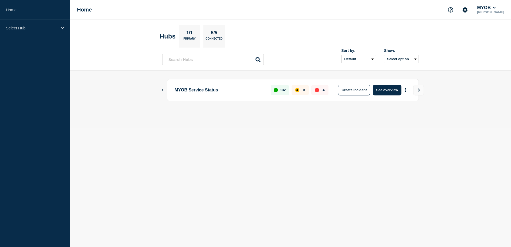
click at [59, 25] on div "Select Hub" at bounding box center [35, 28] width 70 height 16
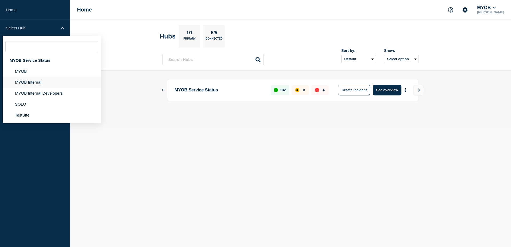
click at [42, 88] on li "MYOB Internal" at bounding box center [52, 93] width 98 height 11
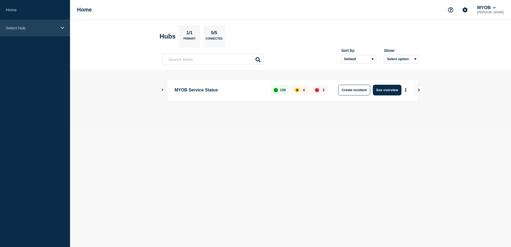
click at [65, 28] on div "Select Hub" at bounding box center [35, 28] width 70 height 16
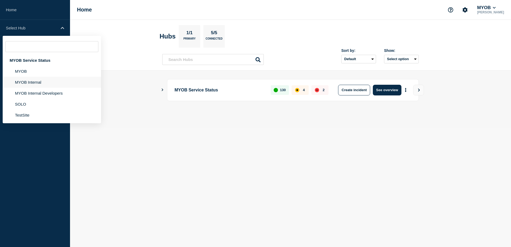
click at [46, 88] on li "MYOB Internal" at bounding box center [52, 93] width 98 height 11
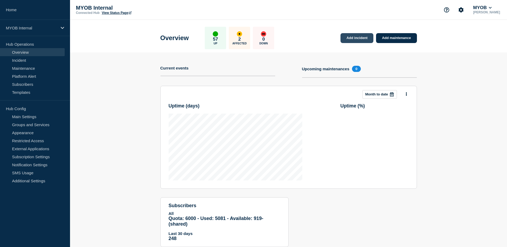
click at [362, 40] on link "Add incident" at bounding box center [356, 38] width 33 height 10
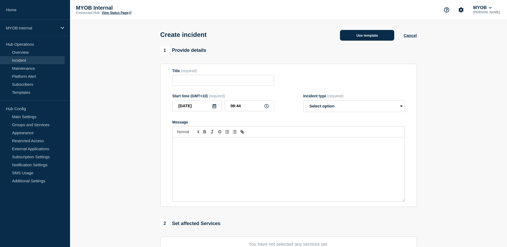
click at [375, 37] on button "Use template" at bounding box center [367, 35] width 54 height 11
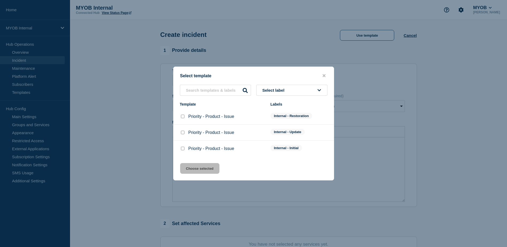
click at [182, 150] on input "Priority - Product - Issue checkbox" at bounding box center [182, 148] width 3 height 3
checkbox input "true"
click at [201, 170] on button "Choose selected" at bounding box center [199, 168] width 39 height 11
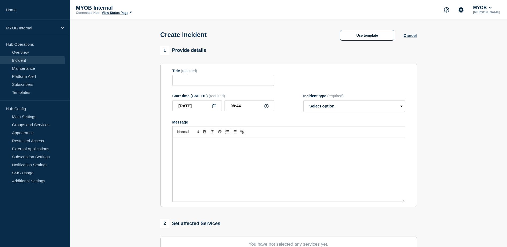
type input "Priority - Product - Issue"
select select "investigating"
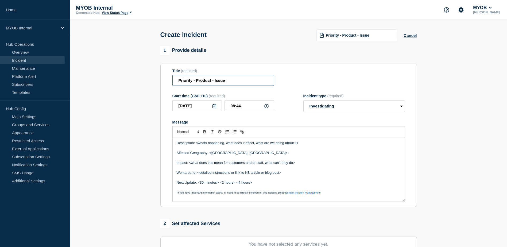
click at [192, 82] on input "Priority - Product - Issue" at bounding box center [223, 80] width 102 height 11
click at [214, 81] on input "Priority 3 - Product - Issue" at bounding box center [223, 80] width 102 height 11
click at [269, 81] on input "Priority 3 - MYOB Practice Management - Issue" at bounding box center [223, 80] width 102 height 11
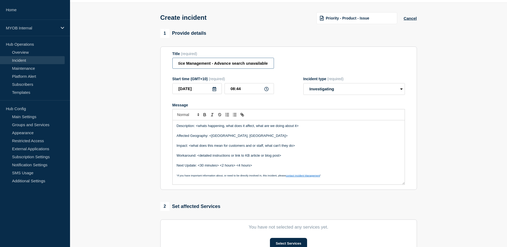
scroll to position [27, 0]
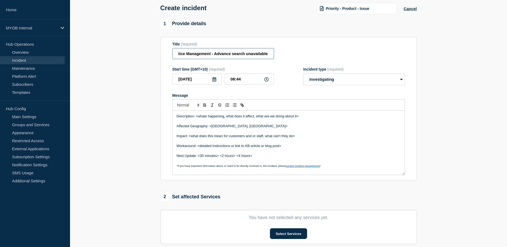
type input "Priority 3 - MYOB Practice Management - Advance search unavailable"
click at [317, 118] on p "Description: <whats happening, what does it affect, what are we doing about it>" at bounding box center [289, 116] width 224 height 5
drag, startPoint x: 322, startPoint y: 117, endPoint x: 197, endPoint y: 117, distance: 125.0
click at [197, 117] on p "Description: <whats happening, what does it affect, what are we doing about it>" at bounding box center [289, 116] width 224 height 5
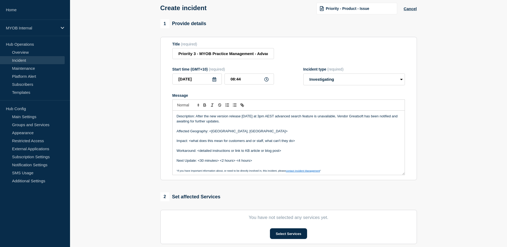
click at [254, 132] on p "Affected Geography: <Australia, New Zealand>" at bounding box center [289, 131] width 224 height 5
click at [211, 133] on p "Affected Geography: <Australia, New Zealand" at bounding box center [289, 131] width 224 height 5
drag, startPoint x: 302, startPoint y: 143, endPoint x: 189, endPoint y: 143, distance: 112.8
click at [189, 143] on p "Impact: <what does this mean for customers and or staff, what can't they do>" at bounding box center [289, 140] width 224 height 5
drag, startPoint x: 285, startPoint y: 151, endPoint x: 197, endPoint y: 154, distance: 88.0
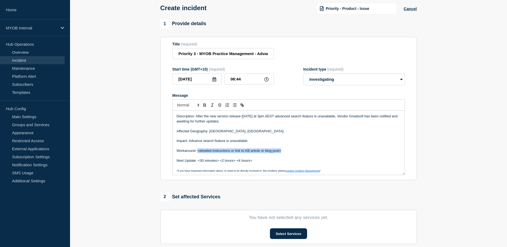
click at [197, 153] on p "Workaround: <detailed instructions or link to KB article or blog post>" at bounding box center [289, 150] width 224 height 5
drag, startPoint x: 256, startPoint y: 162, endPoint x: 198, endPoint y: 162, distance: 58.2
click at [198, 162] on p "Next Update: <30 minutes> <2 hours> <4 hours>" at bounding box center [289, 160] width 224 height 5
drag, startPoint x: 196, startPoint y: 118, endPoint x: 233, endPoint y: 121, distance: 37.0
click at [233, 121] on p "Description: After the new version release yesterday at 3pm AEST advanced searc…" at bounding box center [289, 119] width 224 height 10
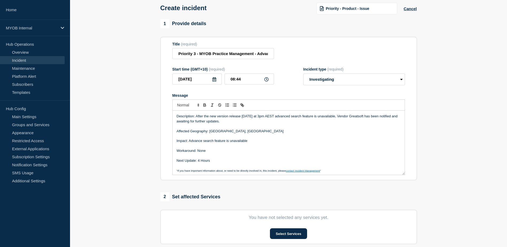
copy p "After the new version release yesterday at 3pm AEST advanced search feature is …"
click at [278, 135] on p "Message" at bounding box center [289, 136] width 224 height 5
drag, startPoint x: 196, startPoint y: 117, endPoint x: 237, endPoint y: 123, distance: 41.6
click at [237, 123] on p "Description: After the new version release yesterday at 3pm AEST advanced searc…" at bounding box center [289, 119] width 224 height 10
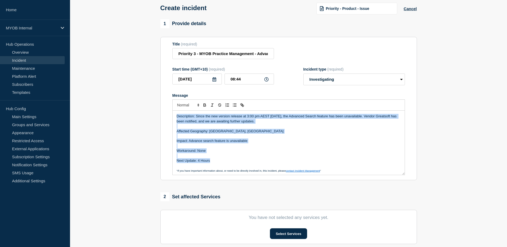
drag, startPoint x: 207, startPoint y: 159, endPoint x: 168, endPoint y: 116, distance: 57.9
click at [168, 116] on section "Title (required) Priority 3 - MYOB Practice Management - Advance search unavail…" at bounding box center [288, 108] width 257 height 143
copy div "Description: Since the new version release at 3:00 pm AEST yesterday, the Advan…"
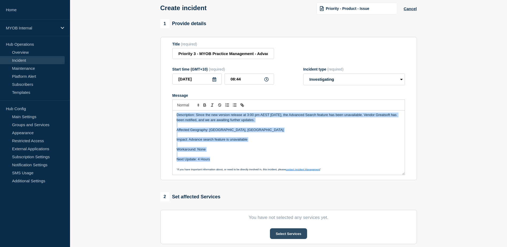
click at [292, 233] on button "Select Services" at bounding box center [288, 233] width 37 height 11
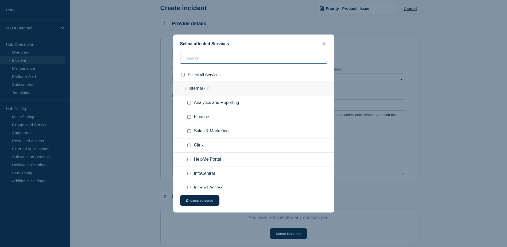
click at [228, 59] on input "text" at bounding box center [253, 58] width 147 height 11
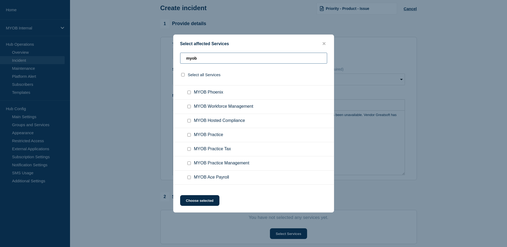
scroll to position [53, 0]
type input "myob"
click at [189, 135] on input "MYOB Practice Management checkbox" at bounding box center [188, 134] width 3 height 3
checkbox input "true"
click at [211, 202] on button "Choose selected" at bounding box center [199, 200] width 39 height 11
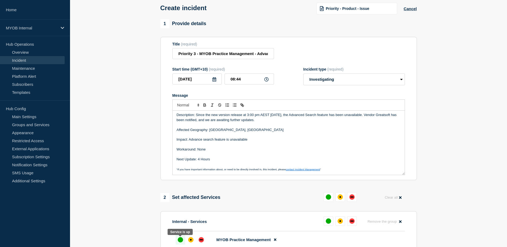
click at [181, 241] on div "up" at bounding box center [180, 239] width 5 height 5
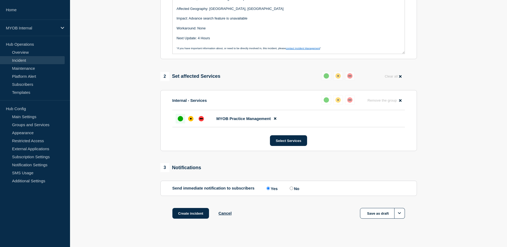
scroll to position [156, 0]
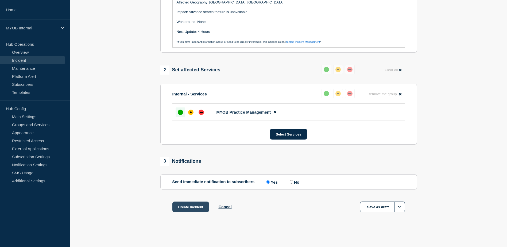
click at [191, 208] on button "Create incident" at bounding box center [190, 206] width 37 height 11
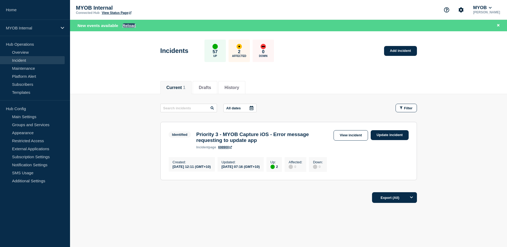
click at [130, 26] on button "Reload" at bounding box center [128, 25] width 13 height 5
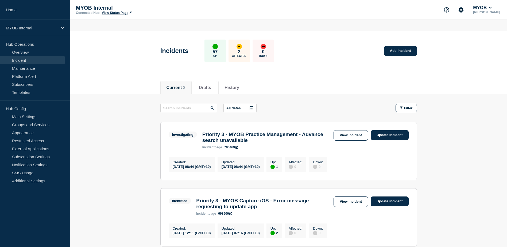
click at [149, 42] on header "Incidents 57 Up 2 Affected 0 Down Add incident" at bounding box center [288, 53] width 437 height 45
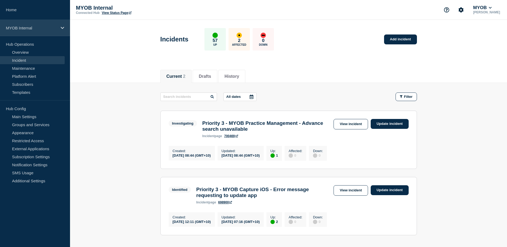
click at [64, 29] on div "MYOB Internal" at bounding box center [35, 28] width 70 height 16
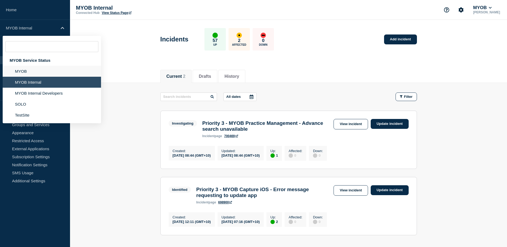
click at [43, 77] on li "MYOB" at bounding box center [52, 82] width 98 height 11
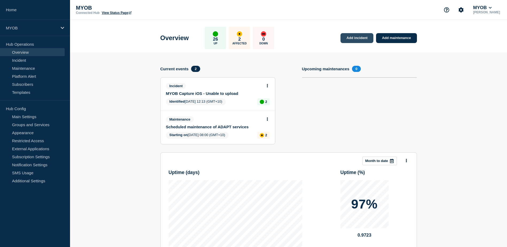
click at [359, 39] on link "Add incident" at bounding box center [356, 38] width 33 height 10
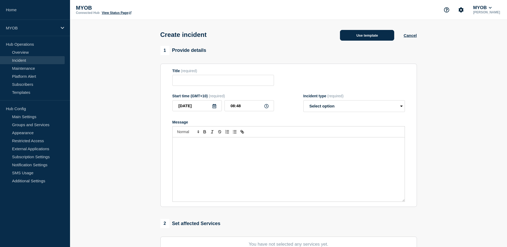
click at [372, 37] on button "Use template" at bounding box center [367, 35] width 54 height 11
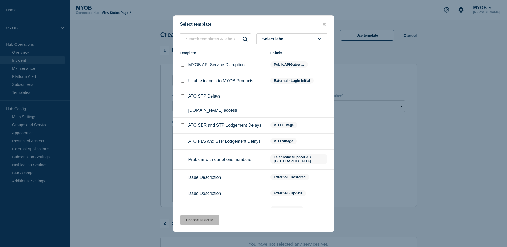
click at [183, 208] on input "Issue Description checkbox" at bounding box center [182, 209] width 3 height 3
checkbox input "true"
click at [203, 222] on button "Choose selected" at bounding box center [199, 220] width 39 height 11
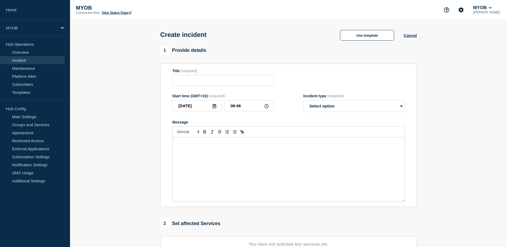
type input "Issue Description"
select select "investigating"
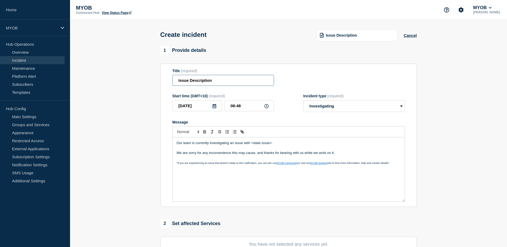
drag, startPoint x: 217, startPoint y: 82, endPoint x: 147, endPoint y: 77, distance: 70.2
click at [147, 77] on section "1 Provide details Title (required) Issue Description Start time (GMT+10) (requi…" at bounding box center [288, 199] width 437 height 306
type input "Advance search feature unavailable"
click at [278, 145] on p "Our team is currently investigating an issue with <state issue>." at bounding box center [289, 143] width 224 height 5
drag, startPoint x: 285, startPoint y: 143, endPoint x: 251, endPoint y: 143, distance: 33.9
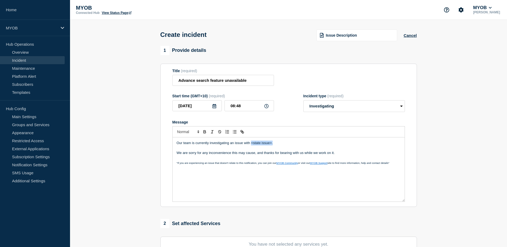
click at [251, 143] on p "Our team is currently investigating an issue with <state issue>." at bounding box center [289, 143] width 224 height 5
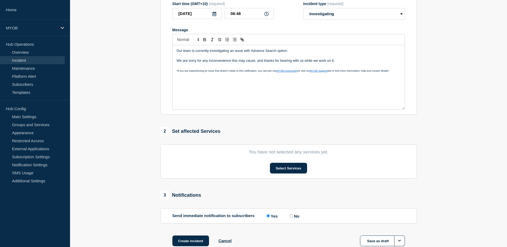
scroll to position [107, 0]
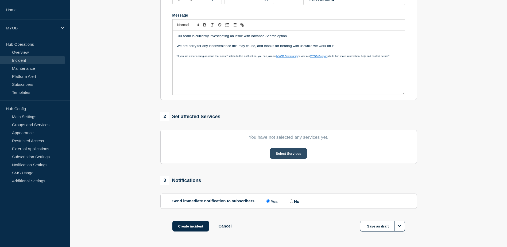
click at [292, 153] on button "Select Services" at bounding box center [288, 153] width 37 height 11
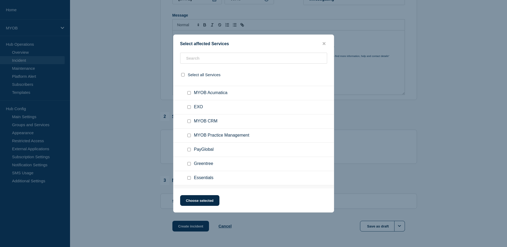
scroll to position [53, 0]
click at [189, 134] on input "MYOB Practice Management checkbox" at bounding box center [188, 134] width 3 height 3
checkbox input "true"
click at [198, 197] on button "Choose selected" at bounding box center [199, 200] width 39 height 11
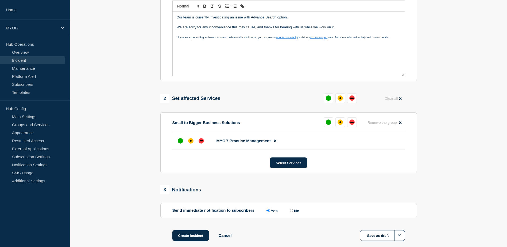
scroll to position [134, 0]
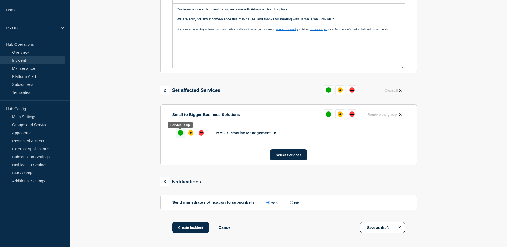
click at [178, 135] on div "up" at bounding box center [180, 132] width 5 height 5
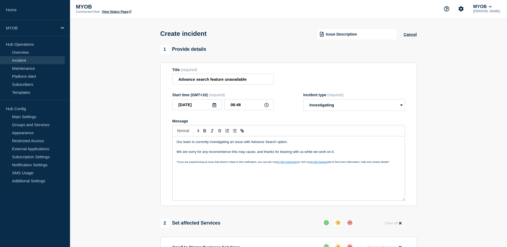
scroll to position [0, 0]
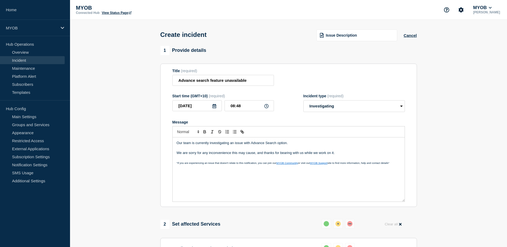
drag, startPoint x: 355, startPoint y: 152, endPoint x: 164, endPoint y: 132, distance: 192.4
click at [164, 132] on section "Title (required) Advance search feature unavailable Start time (GMT+10) (requir…" at bounding box center [288, 135] width 257 height 143
copy div "Our team is currently investigating an issue with Advance Search option. We are…"
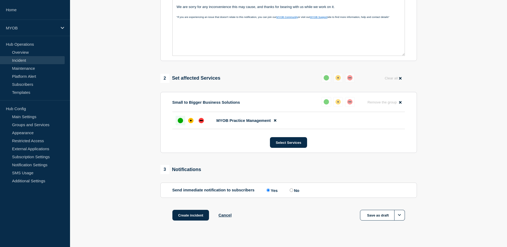
scroll to position [156, 0]
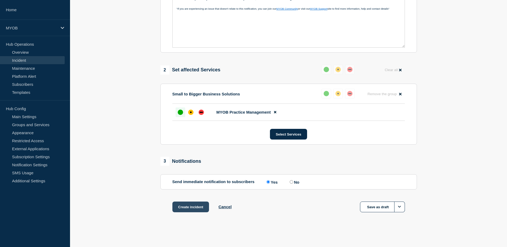
click at [196, 208] on button "Create incident" at bounding box center [190, 206] width 37 height 11
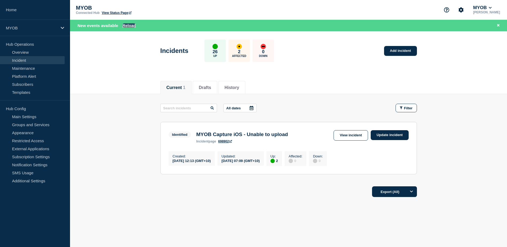
click at [129, 26] on button "Reload" at bounding box center [128, 25] width 13 height 5
